Goal: Transaction & Acquisition: Purchase product/service

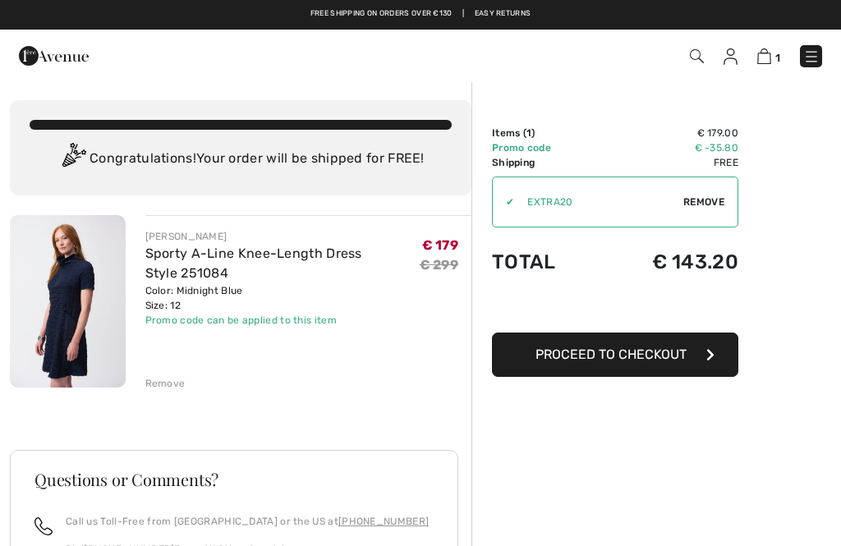
click at [750, 292] on div "Order Summary Details Items ( 1 ) € 179.00 Promo code € -35.80 Shipping Free Ta…" at bounding box center [657, 469] width 370 height 776
click at [648, 360] on span "Proceed to Checkout" at bounding box center [611, 355] width 151 height 16
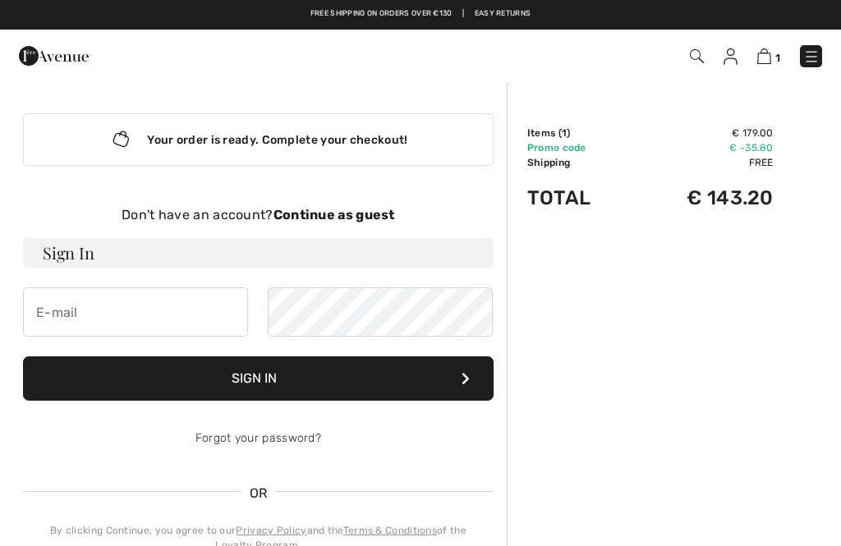
click at [377, 141] on div "Your order is ready. Complete your checkout!" at bounding box center [258, 139] width 471 height 53
click at [350, 213] on strong "Continue as guest" at bounding box center [335, 215] width 122 height 16
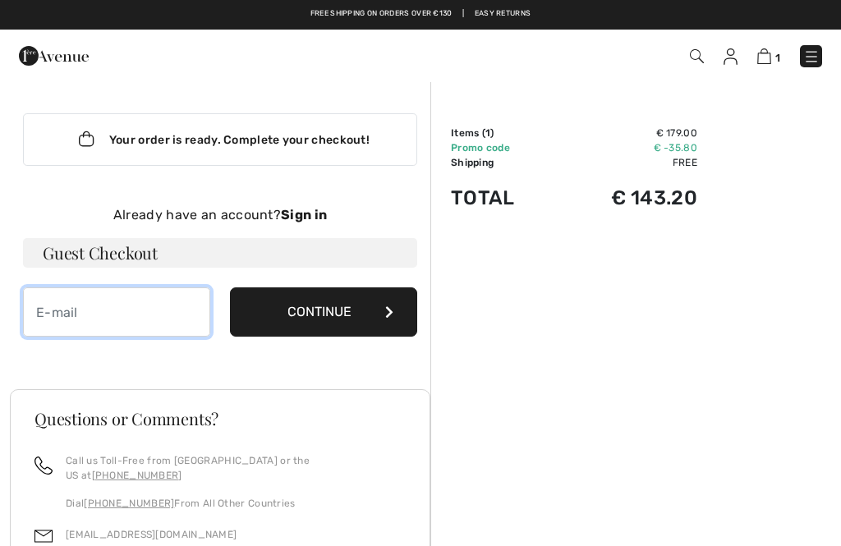
click at [50, 311] on input "email" at bounding box center [116, 312] width 187 height 49
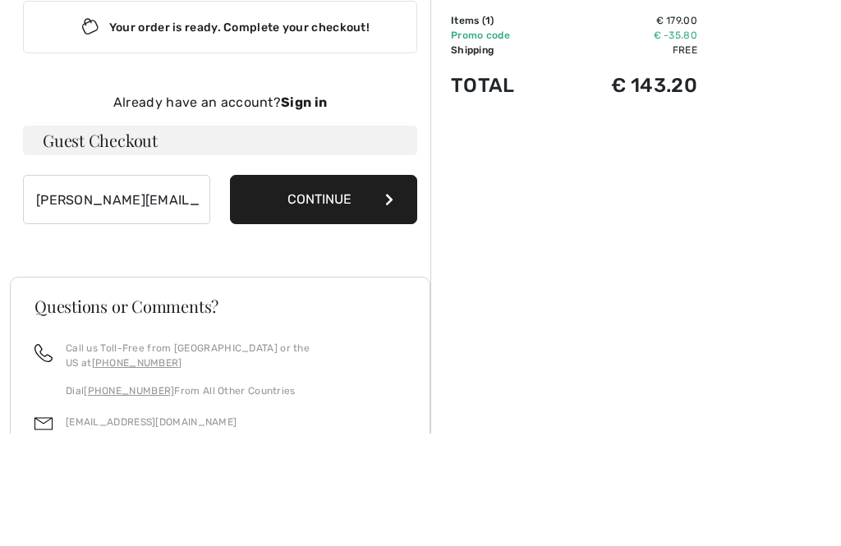
scroll to position [113, 0]
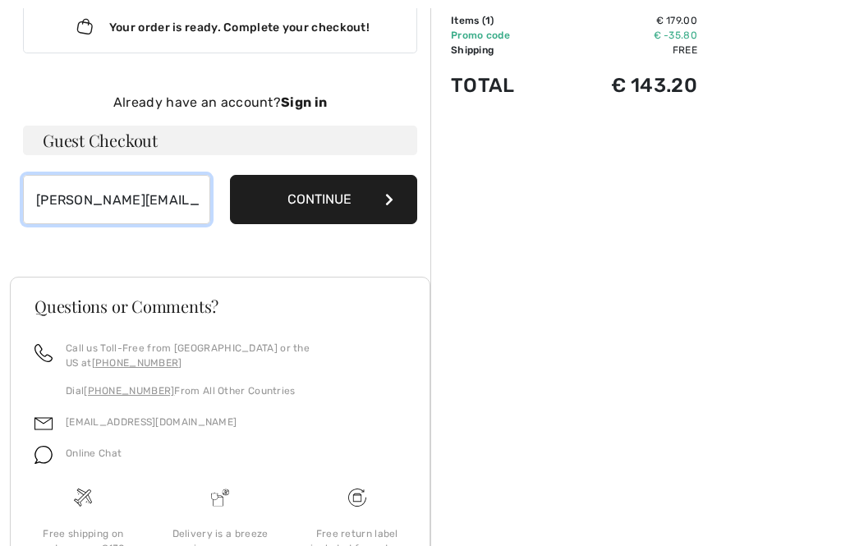
type input "theresa.scheurer@bluewin.ch"
click at [385, 205] on button "Continue" at bounding box center [323, 199] width 187 height 49
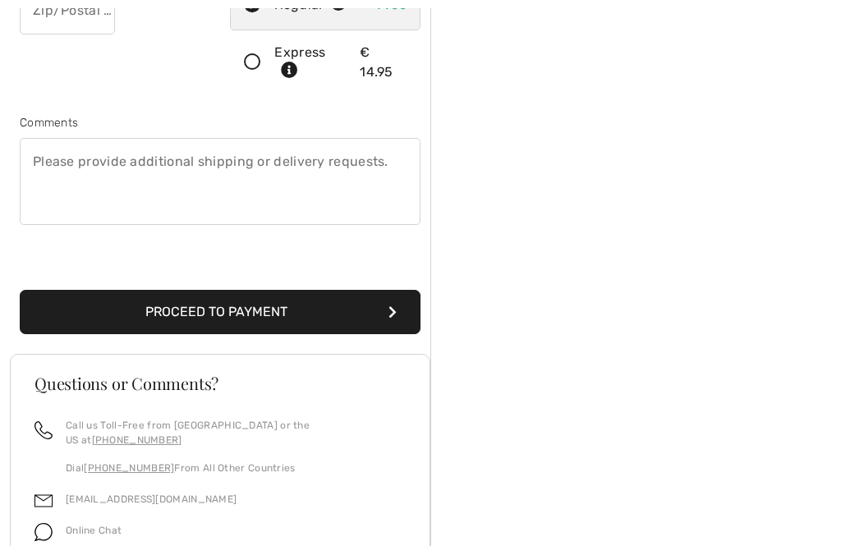
scroll to position [419, 0]
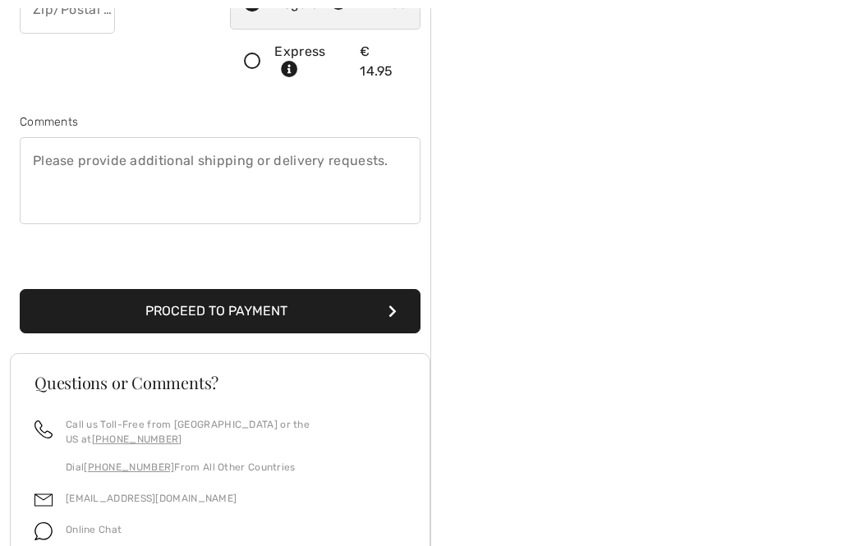
click at [500, 311] on div "Order Summary Details Items ( 1 ) € 179.00 Promo code € -35.80 Shipping Free Ta…" at bounding box center [636, 218] width 411 height 1112
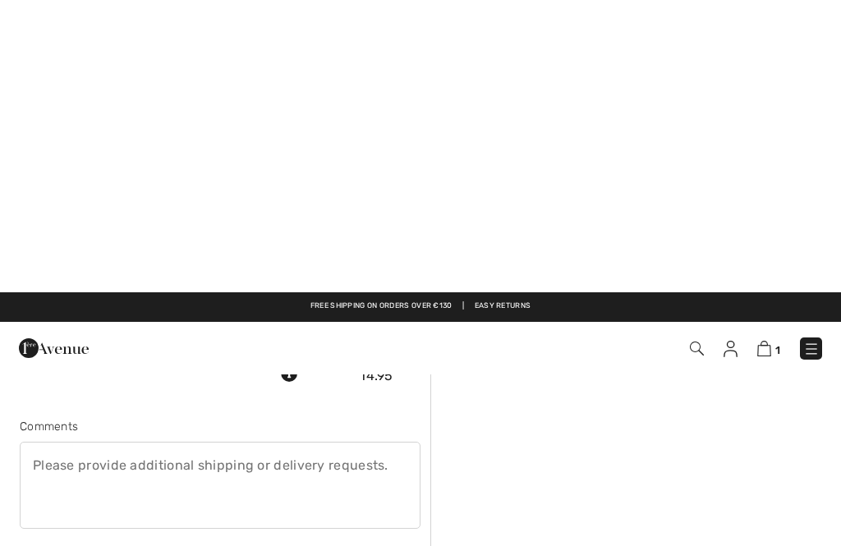
scroll to position [0, 0]
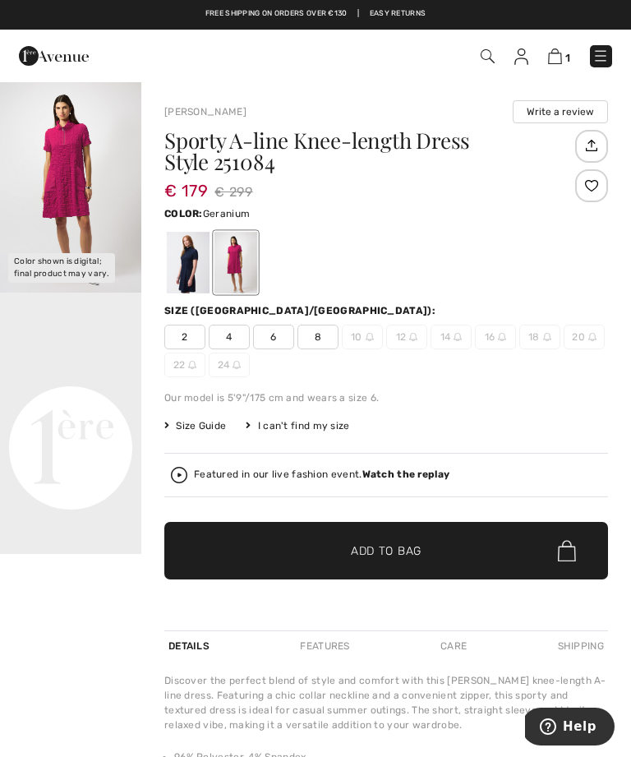
click at [198, 429] on span "Size Guide" at bounding box center [195, 425] width 62 height 15
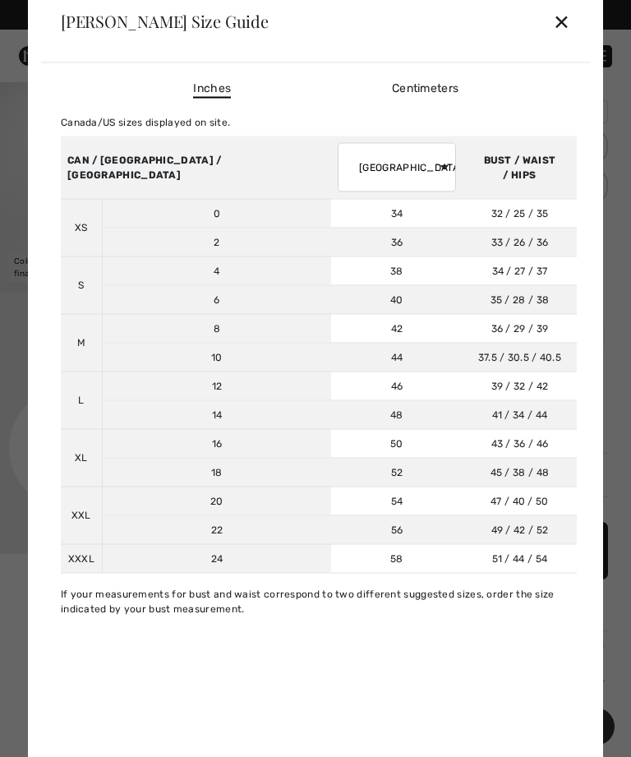
click at [339, 163] on select "[GEOGRAPHIC_DATA] [GEOGRAPHIC_DATA] [GEOGRAPHIC_DATA] [GEOGRAPHIC_DATA] [GEOGRA…" at bounding box center [397, 166] width 118 height 49
select select "uk"
click at [331, 350] on td "12" at bounding box center [396, 357] width 131 height 29
click at [331, 354] on td "12" at bounding box center [396, 357] width 131 height 29
click at [560, 23] on div "✕" at bounding box center [561, 21] width 17 height 35
